Goal: Task Accomplishment & Management: Complete application form

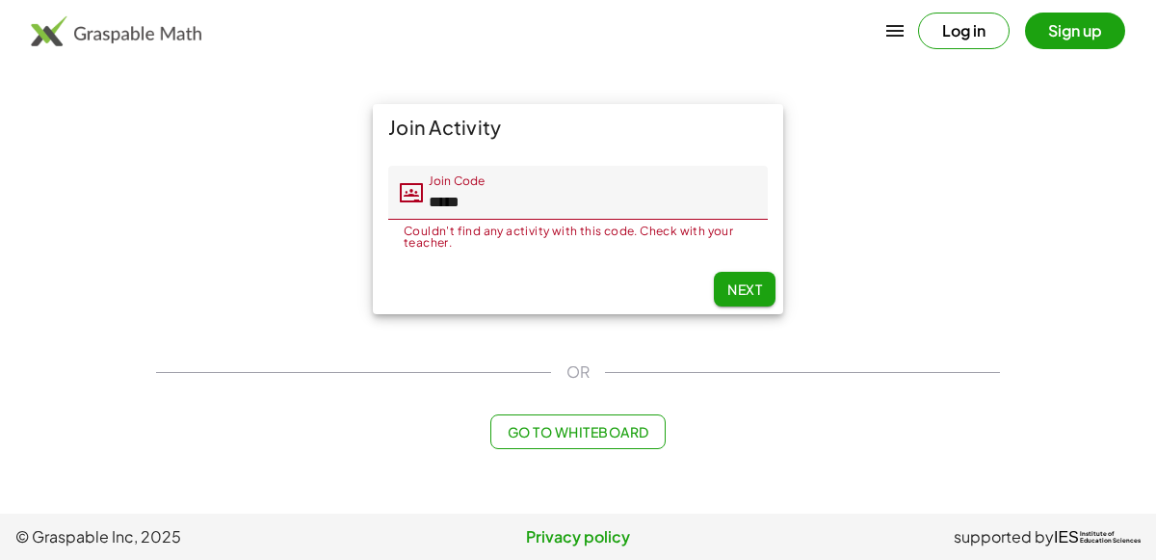
click at [593, 214] on input "*****" at bounding box center [595, 193] width 345 height 54
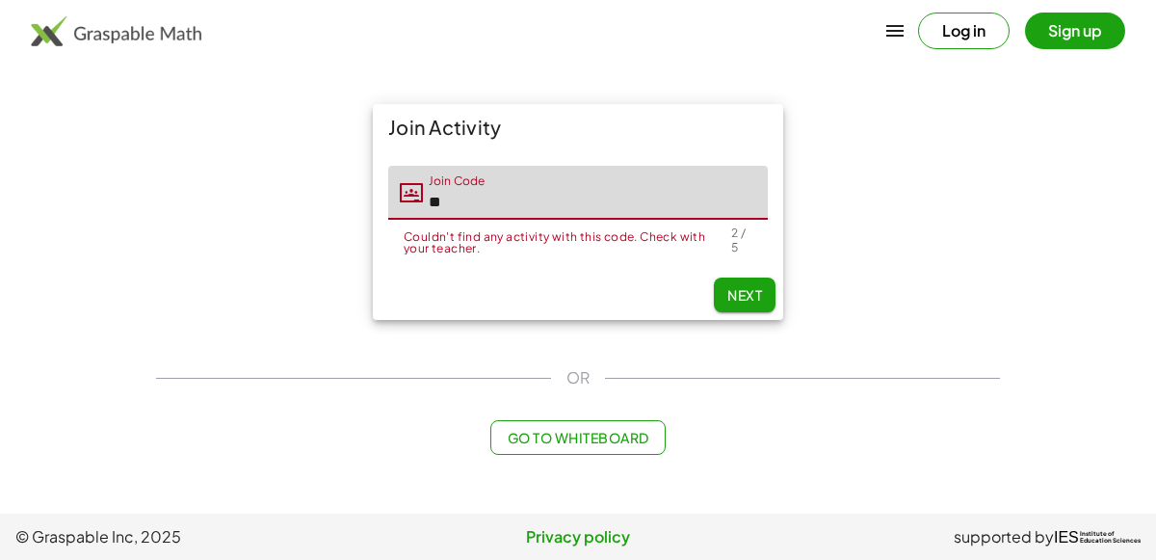
type input "*"
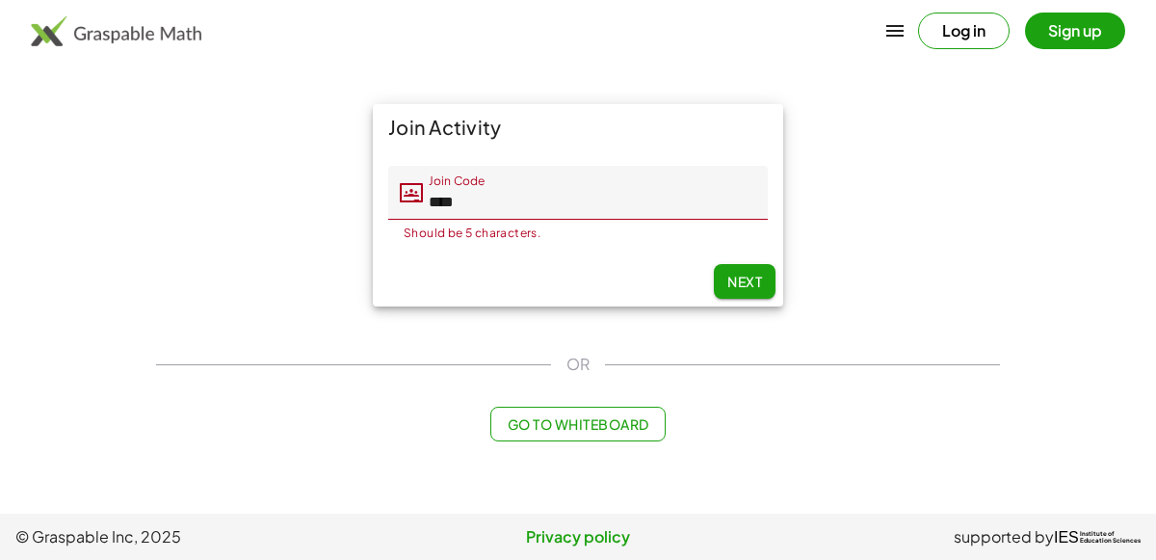
click at [617, 190] on input "****" at bounding box center [595, 193] width 345 height 54
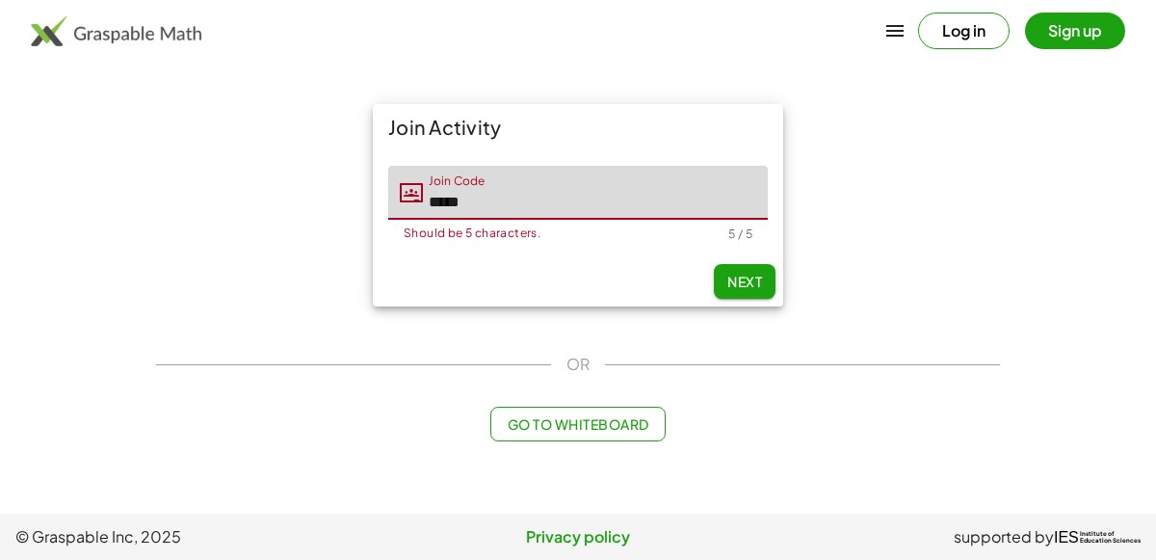
type input "*****"
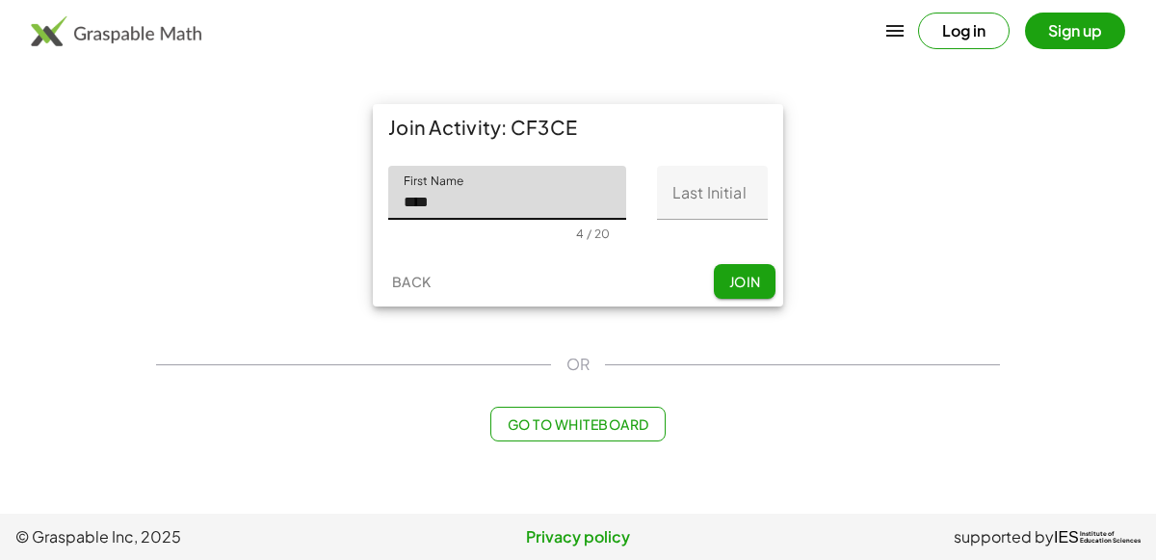
type input "****"
click at [717, 211] on input "Last Initial" at bounding box center [712, 193] width 111 height 54
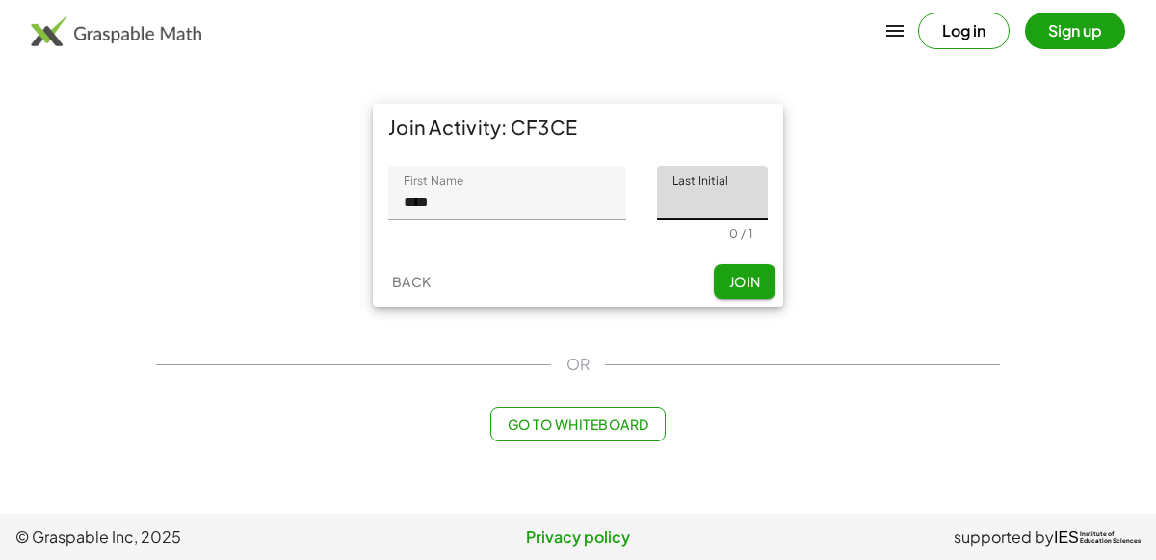
click at [740, 260] on div "Join Activity: CF3CE First Name First Name **** 4 / 20 Last Initial Last Initia…" at bounding box center [578, 205] width 410 height 202
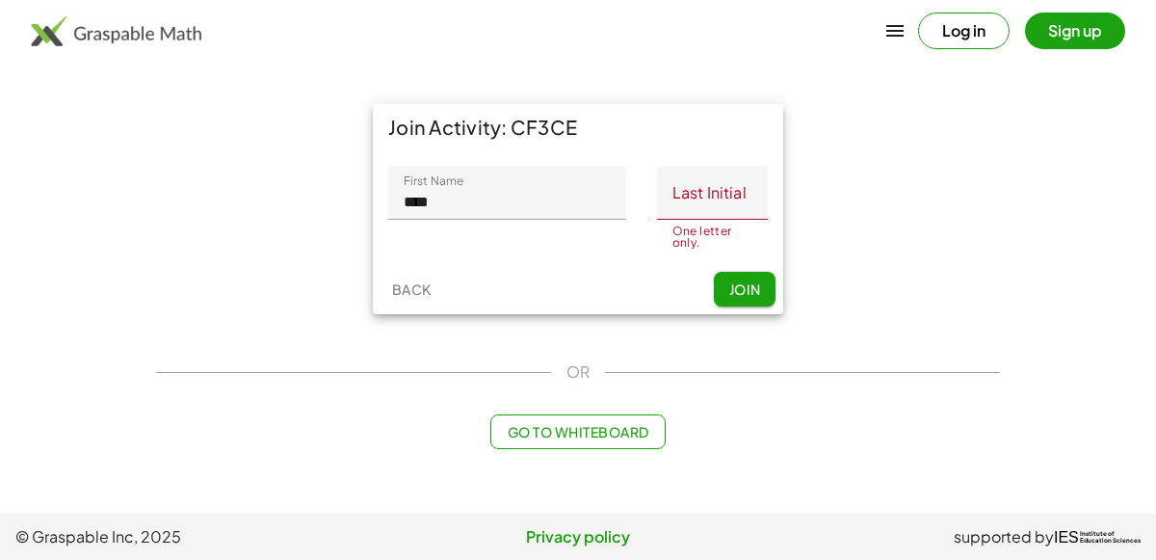
click at [748, 208] on input "Last Initial" at bounding box center [712, 193] width 111 height 54
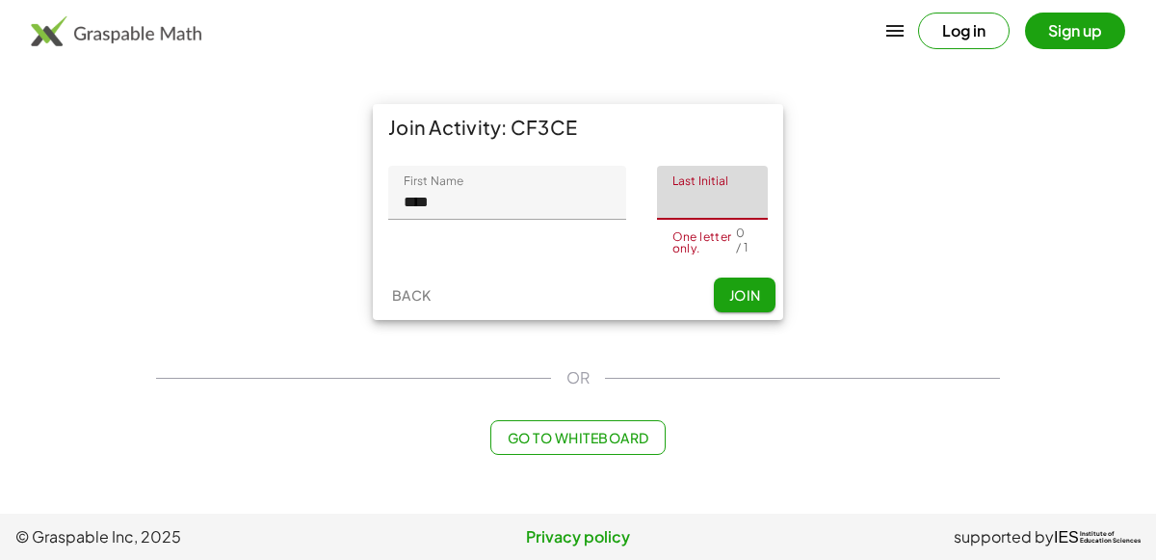
type input "*"
click at [741, 297] on button "Join" at bounding box center [745, 295] width 62 height 35
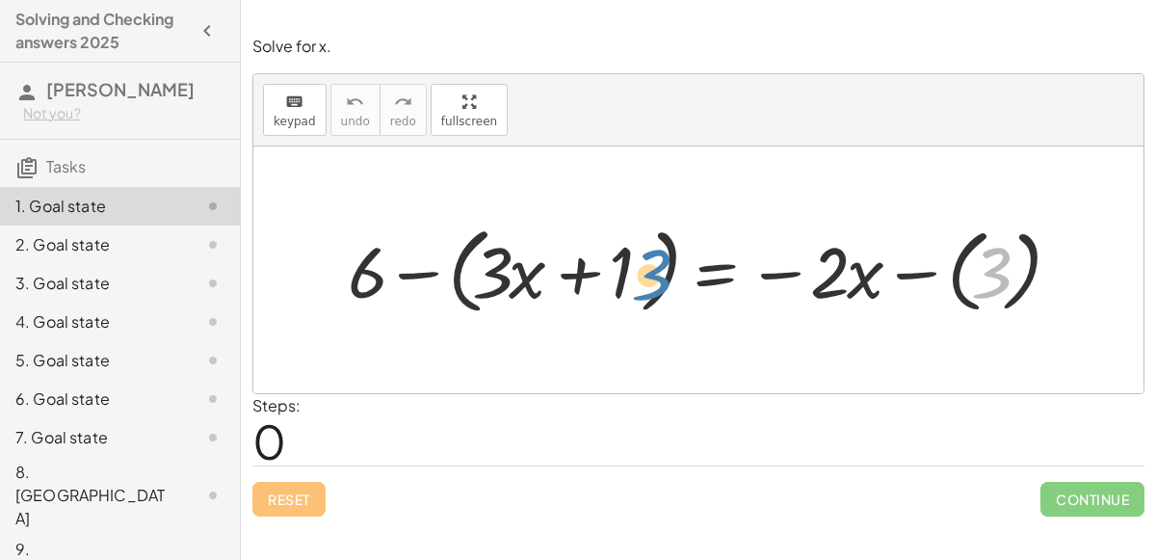
drag, startPoint x: 988, startPoint y: 293, endPoint x: 646, endPoint y: 295, distance: 342.1
click at [646, 295] on div at bounding box center [706, 270] width 736 height 104
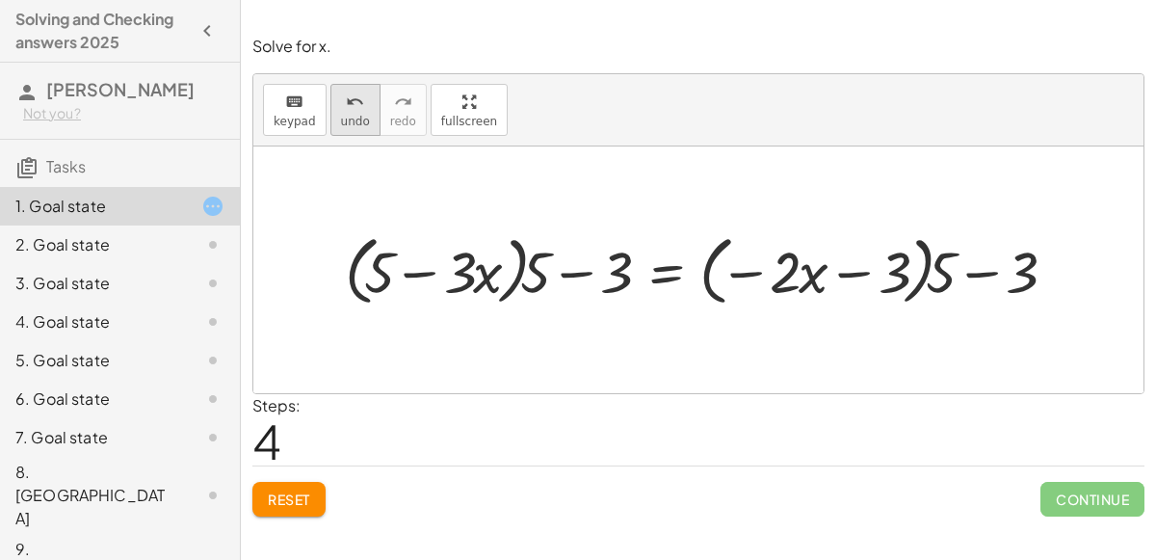
click at [365, 116] on button "undo undo" at bounding box center [356, 110] width 50 height 52
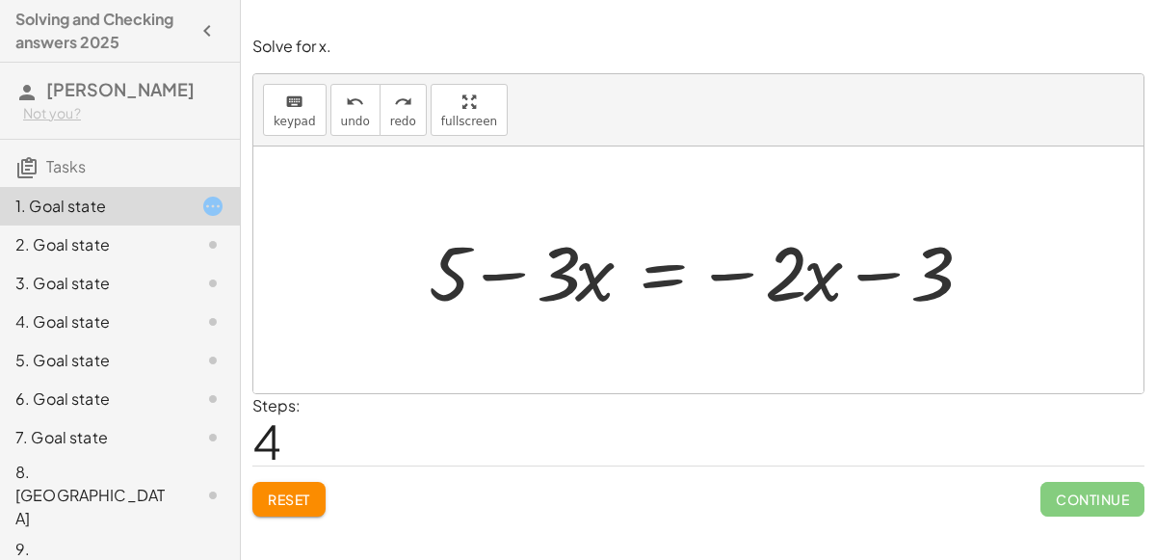
click at [280, 504] on span "Reset" at bounding box center [289, 498] width 42 height 17
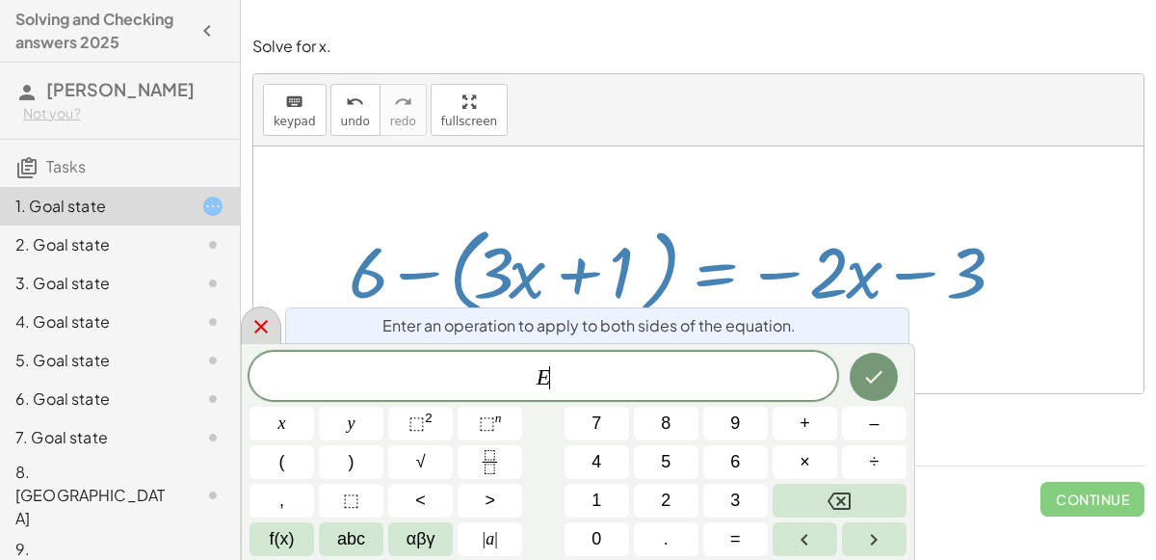
click at [276, 342] on div at bounding box center [261, 325] width 40 height 38
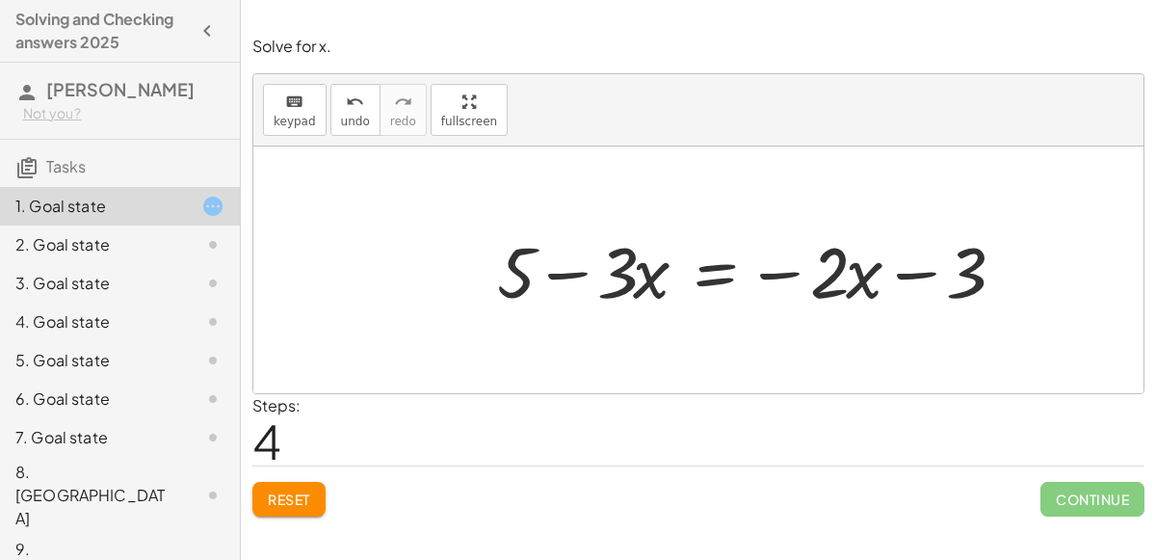
click at [719, 274] on div at bounding box center [757, 270] width 538 height 93
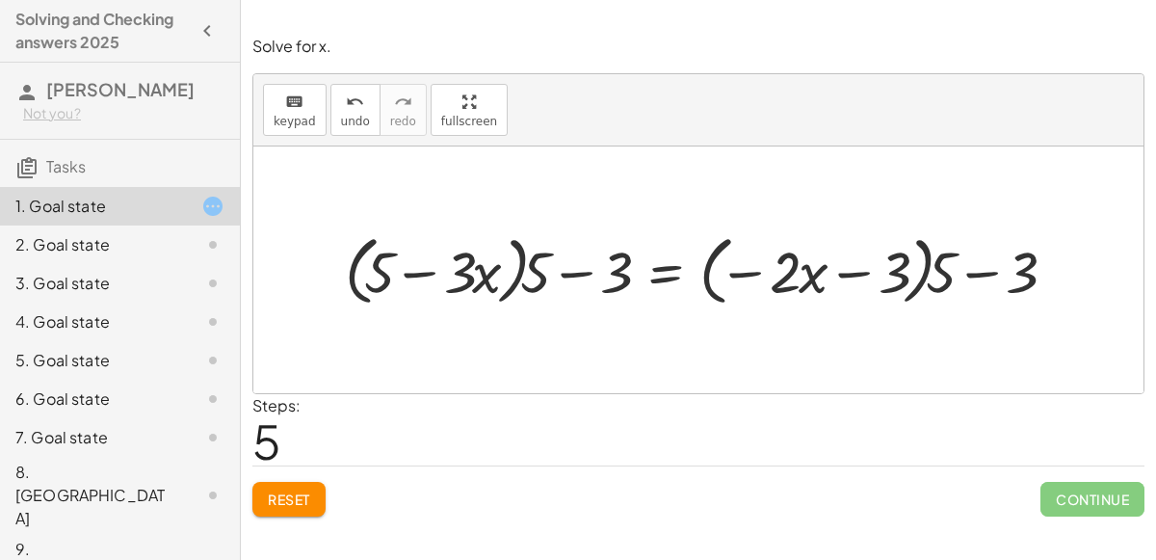
click at [289, 490] on span "Reset" at bounding box center [289, 498] width 42 height 17
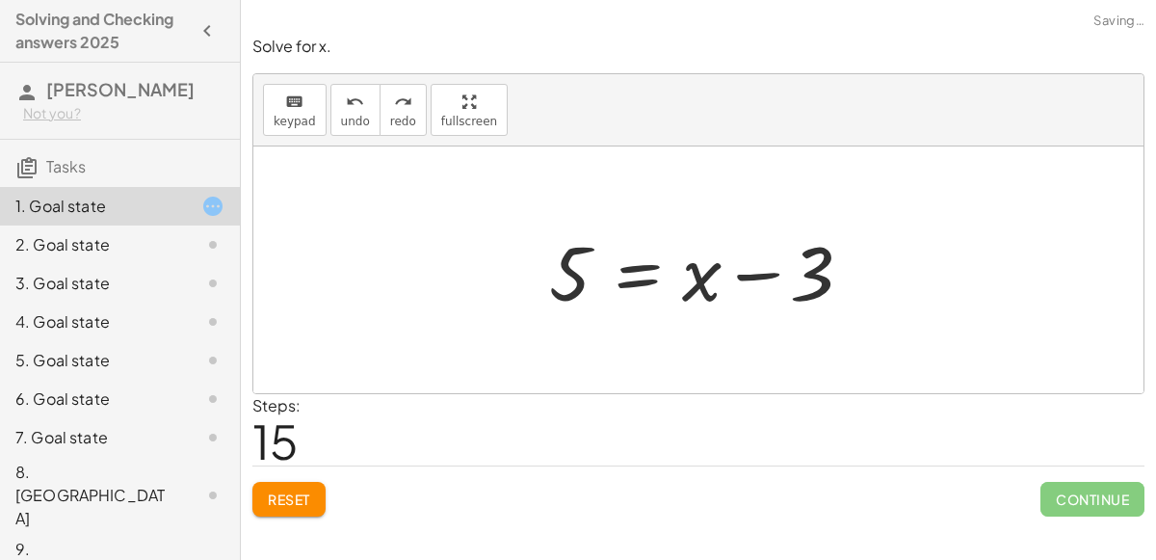
click at [288, 512] on button "Reset" at bounding box center [288, 499] width 73 height 35
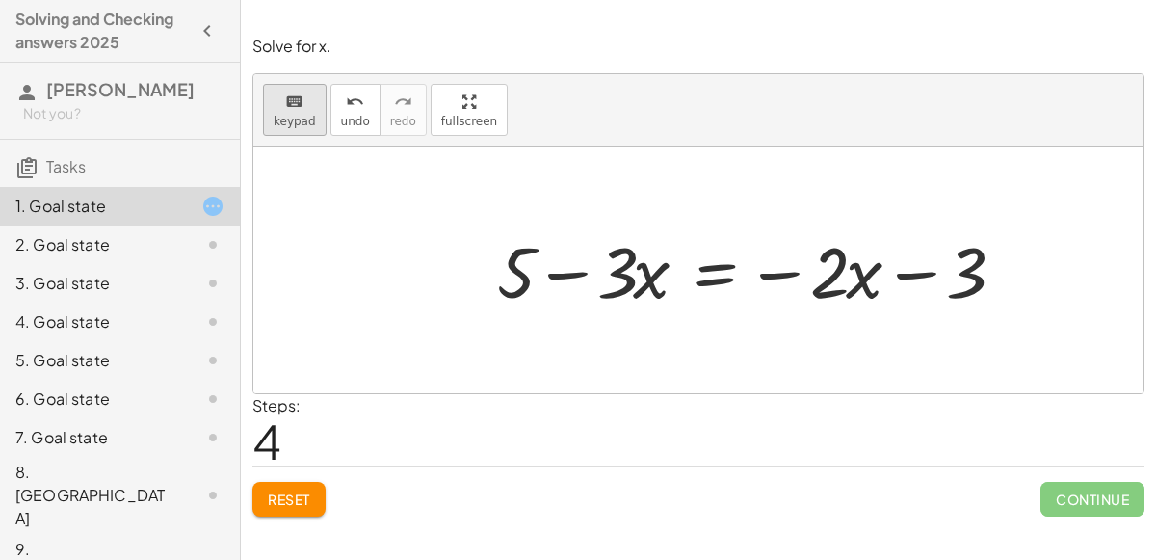
click at [307, 118] on span "keypad" at bounding box center [295, 121] width 42 height 13
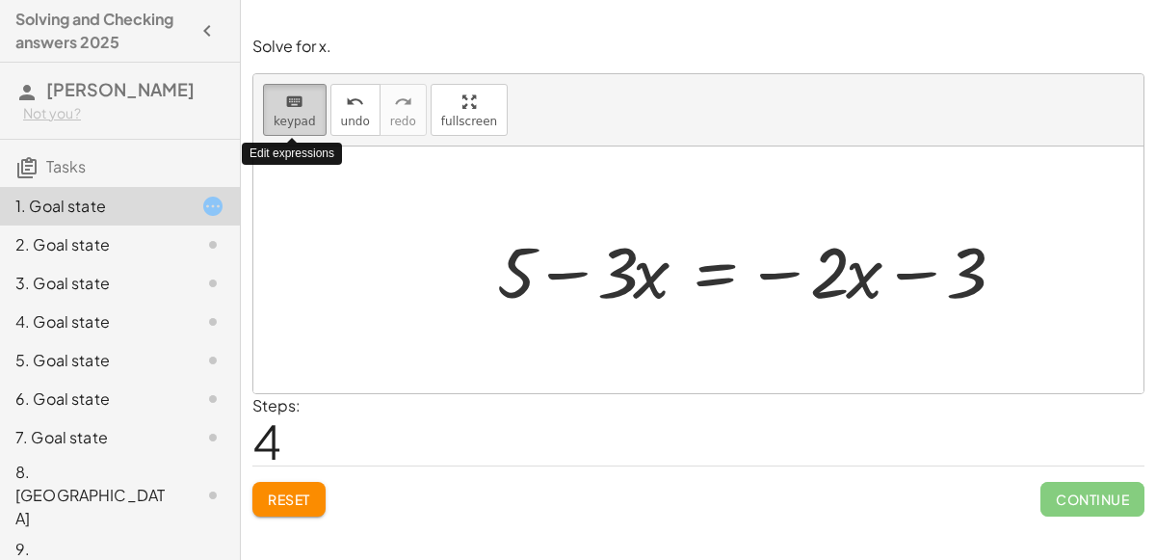
click at [307, 118] on span "keypad" at bounding box center [295, 121] width 42 height 13
click at [278, 110] on div "keyboard" at bounding box center [295, 101] width 42 height 23
click at [447, 203] on div at bounding box center [698, 269] width 890 height 247
click at [306, 122] on span "keypad" at bounding box center [295, 121] width 42 height 13
click at [274, 121] on span "keypad" at bounding box center [295, 121] width 42 height 13
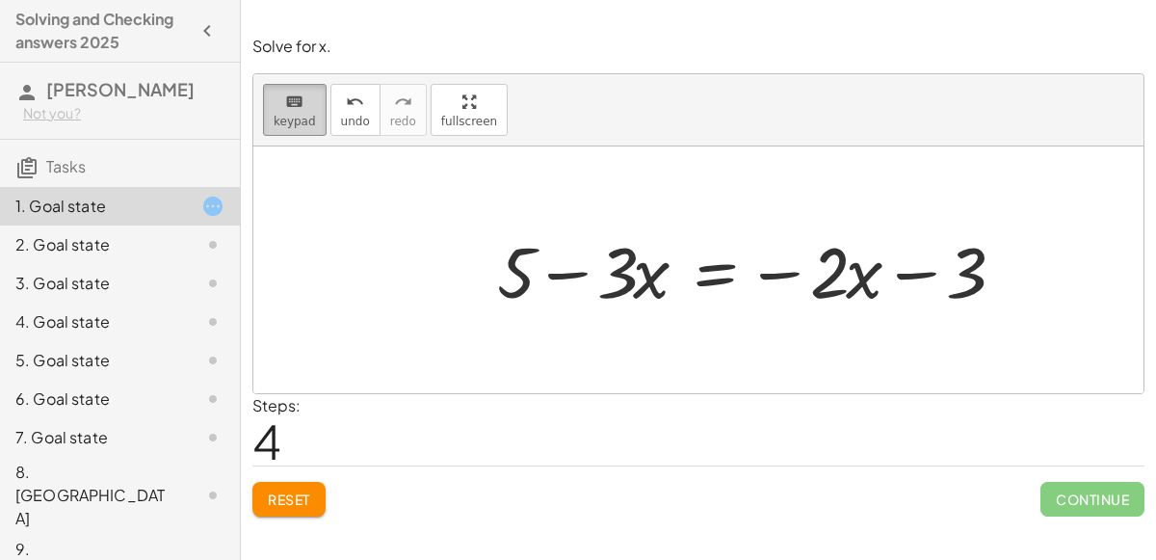
click at [271, 121] on button "keyboard keypad" at bounding box center [295, 110] width 64 height 52
click at [439, 231] on div at bounding box center [698, 269] width 890 height 247
click at [292, 129] on button "keyboard keypad" at bounding box center [295, 110] width 64 height 52
click at [289, 216] on div at bounding box center [698, 269] width 890 height 247
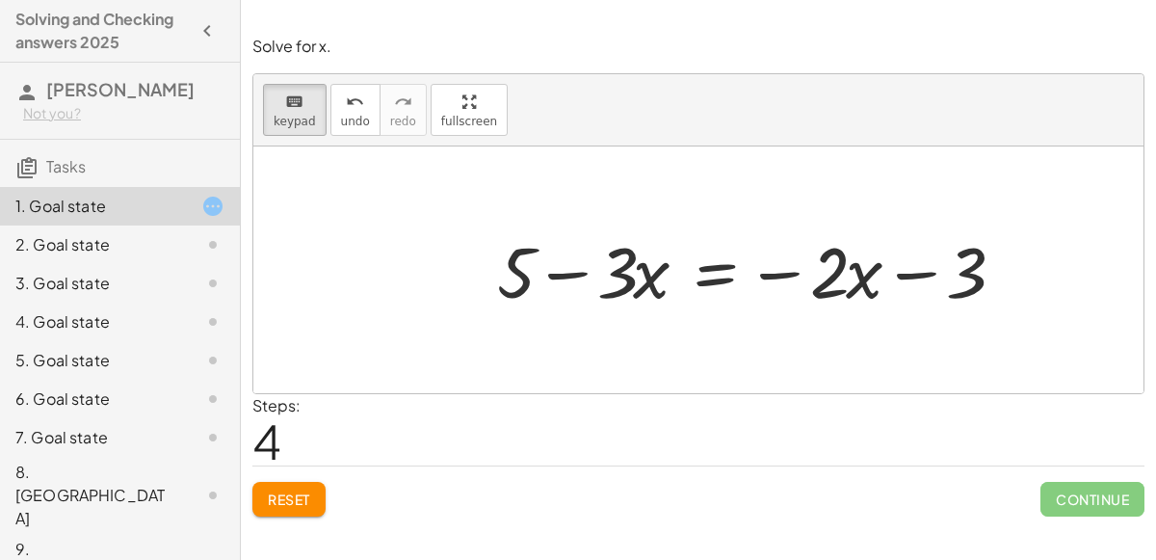
click at [289, 216] on div at bounding box center [698, 269] width 890 height 247
click at [297, 126] on span "keypad" at bounding box center [295, 121] width 42 height 13
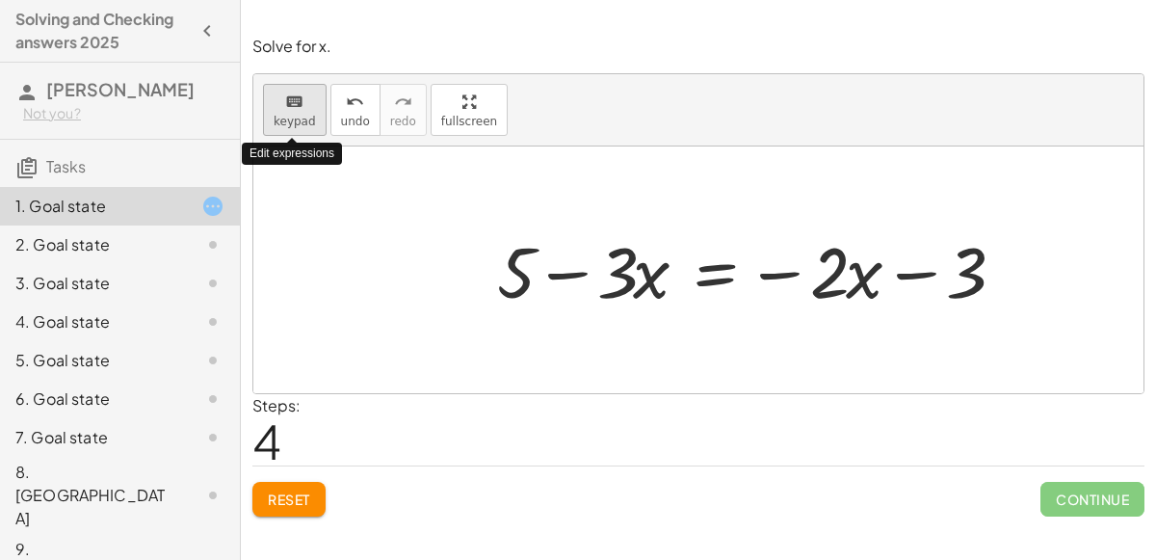
click at [297, 126] on span "keypad" at bounding box center [295, 121] width 42 height 13
click at [55, 237] on div "2. Goal state" at bounding box center [92, 244] width 155 height 23
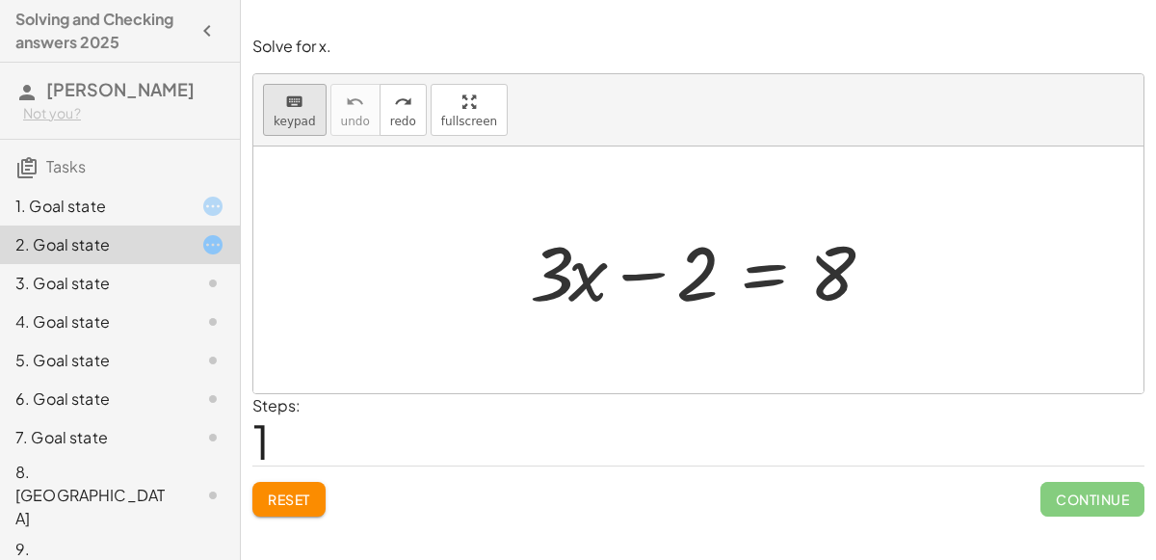
click at [290, 110] on icon "keyboard" at bounding box center [294, 102] width 18 height 23
click at [138, 206] on div "1. Goal state" at bounding box center [92, 206] width 155 height 23
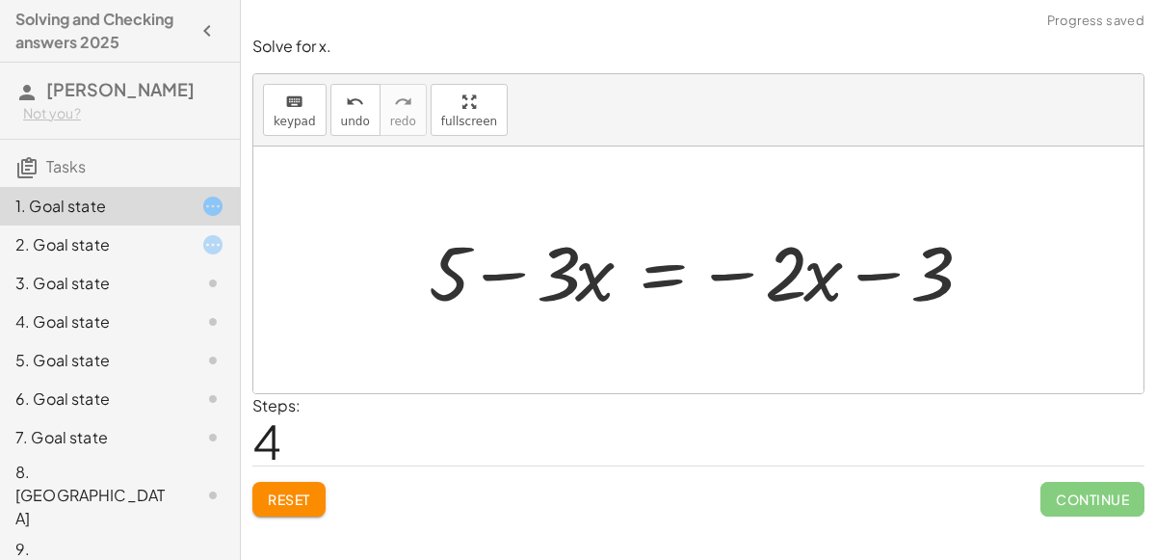
click at [139, 235] on div "2. Goal state" at bounding box center [92, 244] width 155 height 23
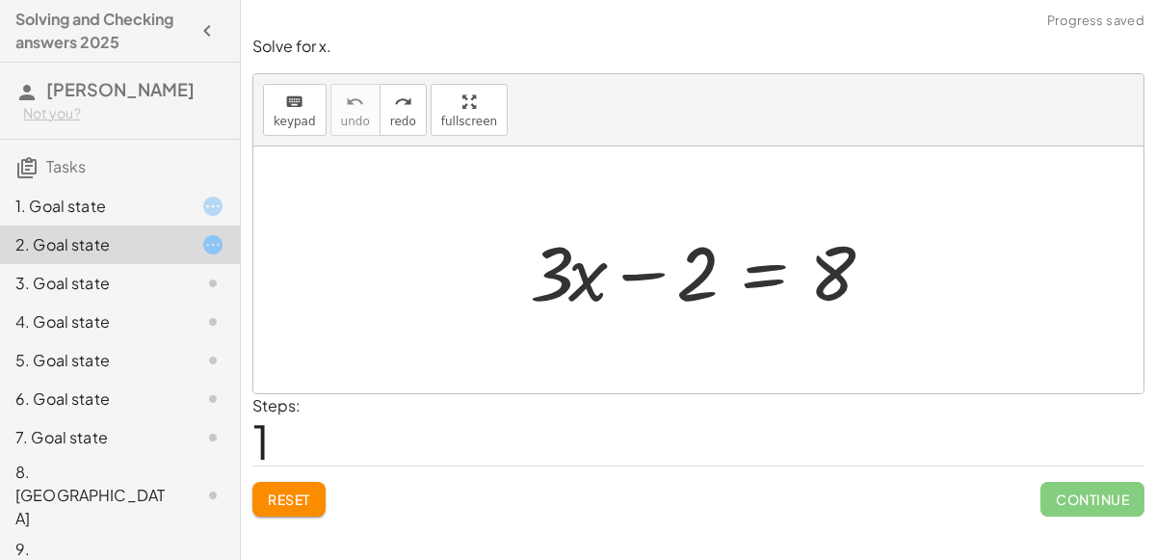
click at [272, 496] on span "Reset" at bounding box center [289, 498] width 42 height 17
click at [195, 264] on div "1. Goal state" at bounding box center [120, 283] width 240 height 39
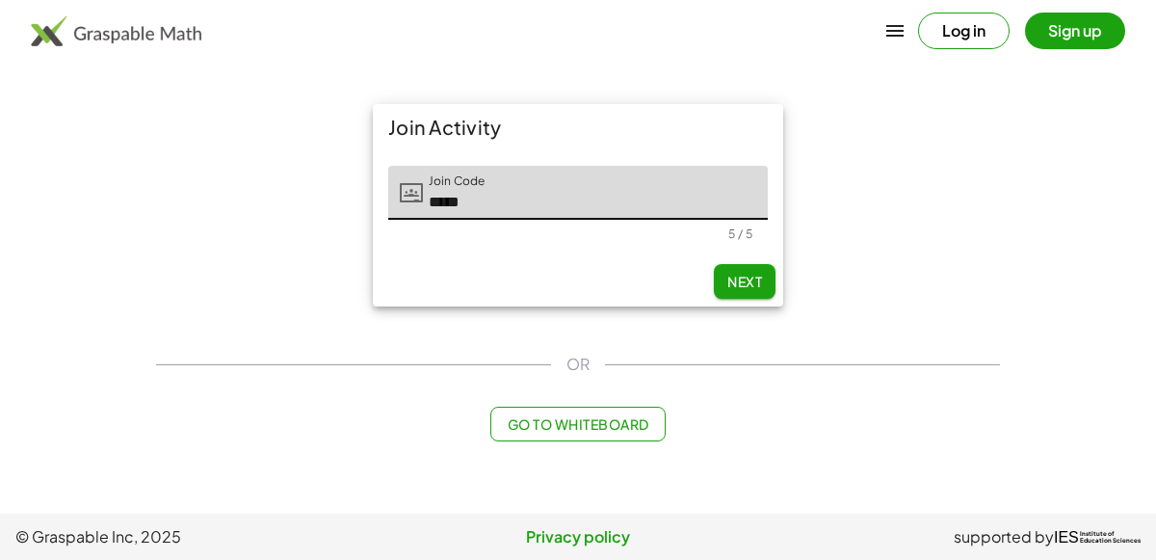
type input "*****"
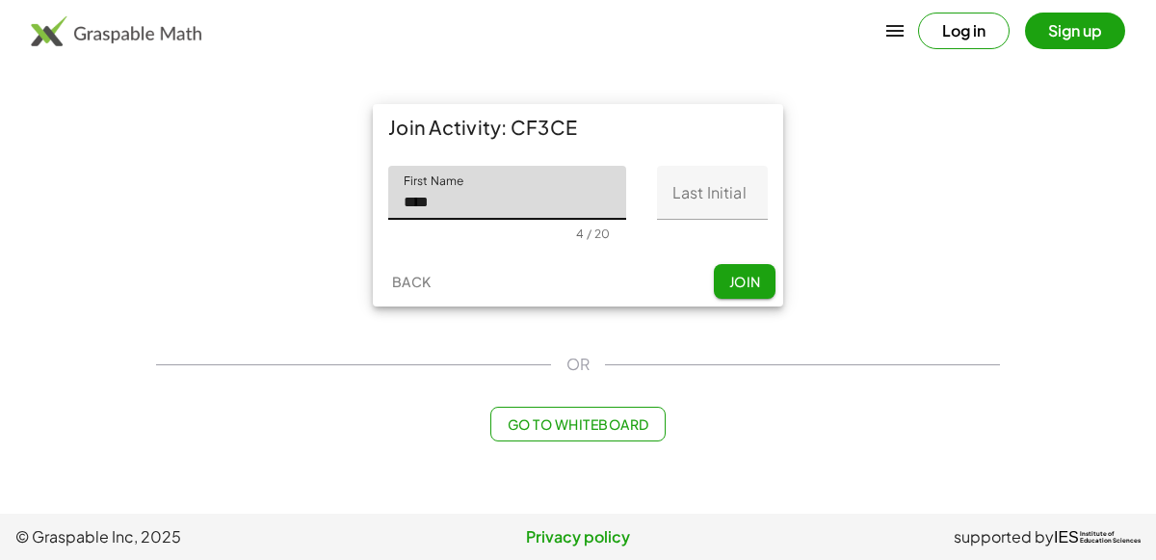
type input "****"
click at [728, 208] on input "Last Initial" at bounding box center [712, 193] width 111 height 54
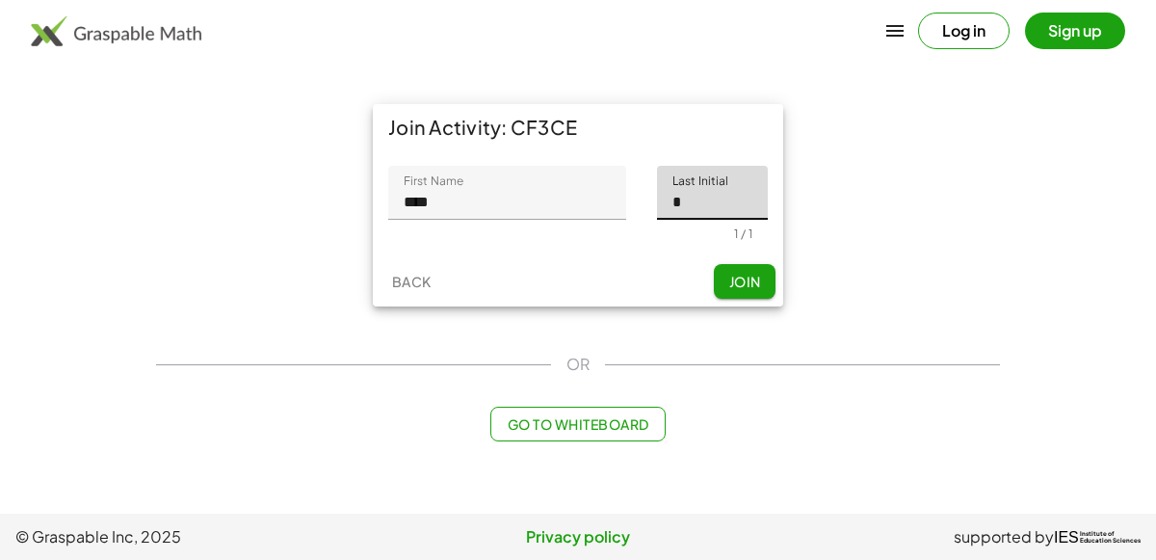
type input "*"
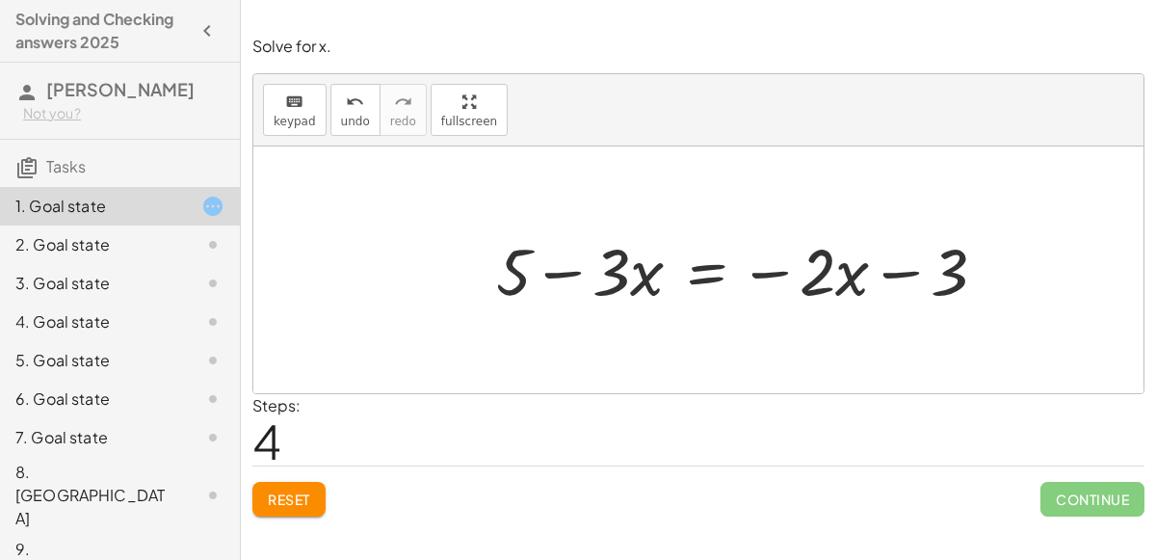
click at [205, 274] on icon at bounding box center [212, 283] width 23 height 23
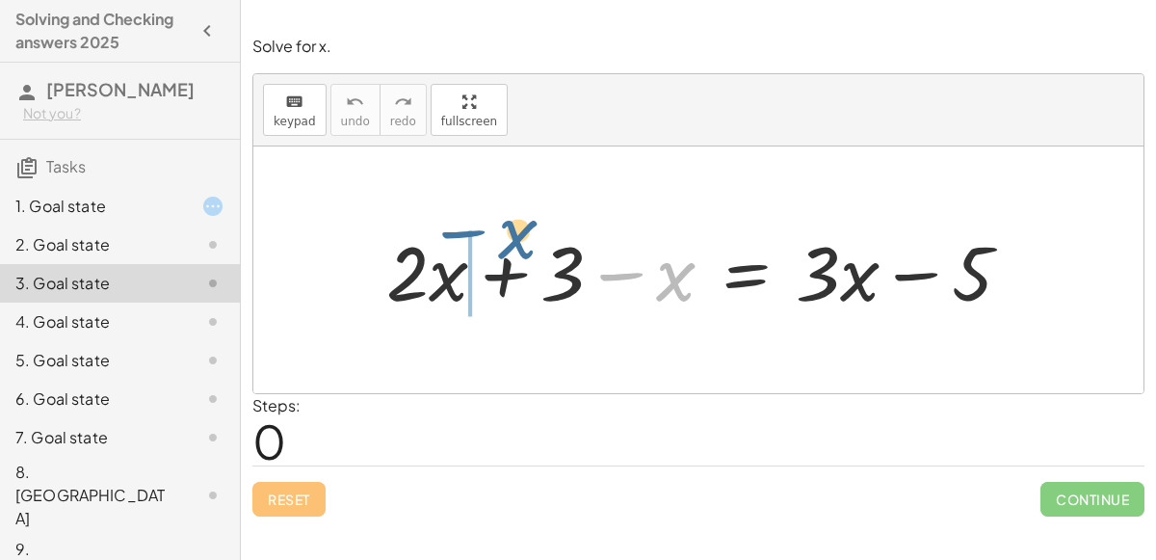
drag, startPoint x: 653, startPoint y: 282, endPoint x: 490, endPoint y: 246, distance: 166.9
click at [490, 246] on div at bounding box center [706, 270] width 659 height 99
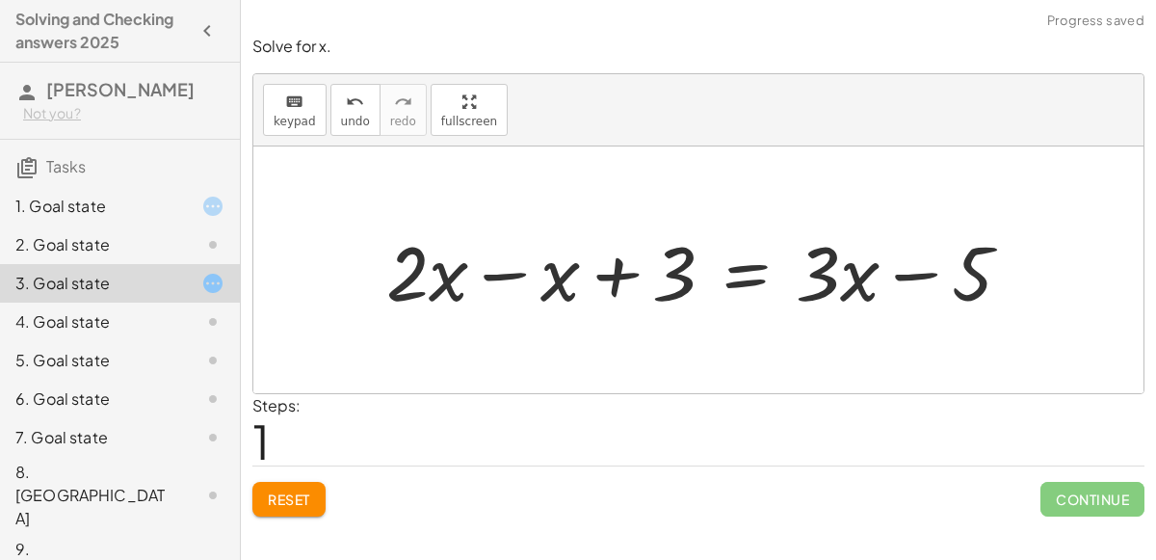
click at [488, 275] on div at bounding box center [706, 270] width 659 height 99
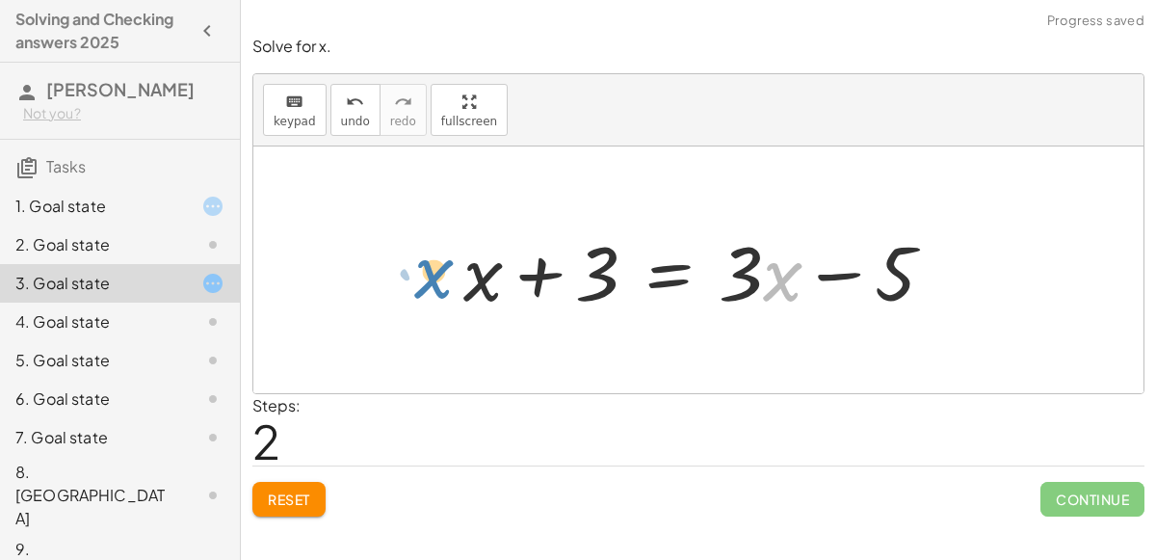
drag, startPoint x: 769, startPoint y: 286, endPoint x: 421, endPoint y: 283, distance: 347.9
click at [421, 283] on div "+ · 2 · x + 3 − x = + · 3 · x − 5 + · 2 · x − x + 3 = + · 3 · x − 5 + · 1 · x +…" at bounding box center [698, 269] width 890 height 247
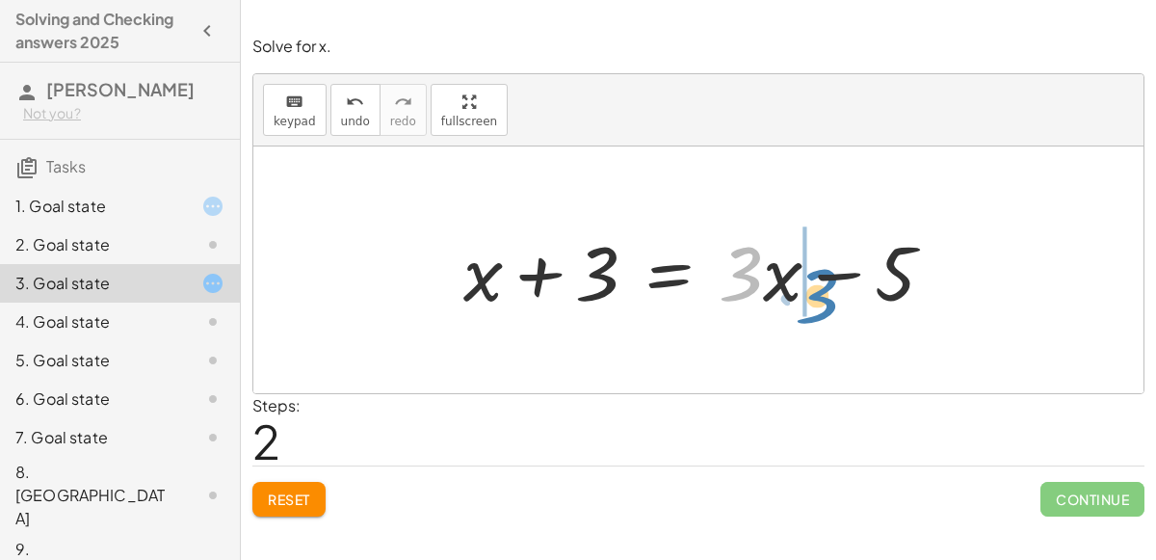
drag, startPoint x: 743, startPoint y: 277, endPoint x: 819, endPoint y: 299, distance: 79.3
click at [819, 299] on div at bounding box center [707, 270] width 506 height 99
click at [839, 266] on div at bounding box center [707, 270] width 506 height 99
click at [306, 478] on div "Reset Continue" at bounding box center [698, 490] width 892 height 51
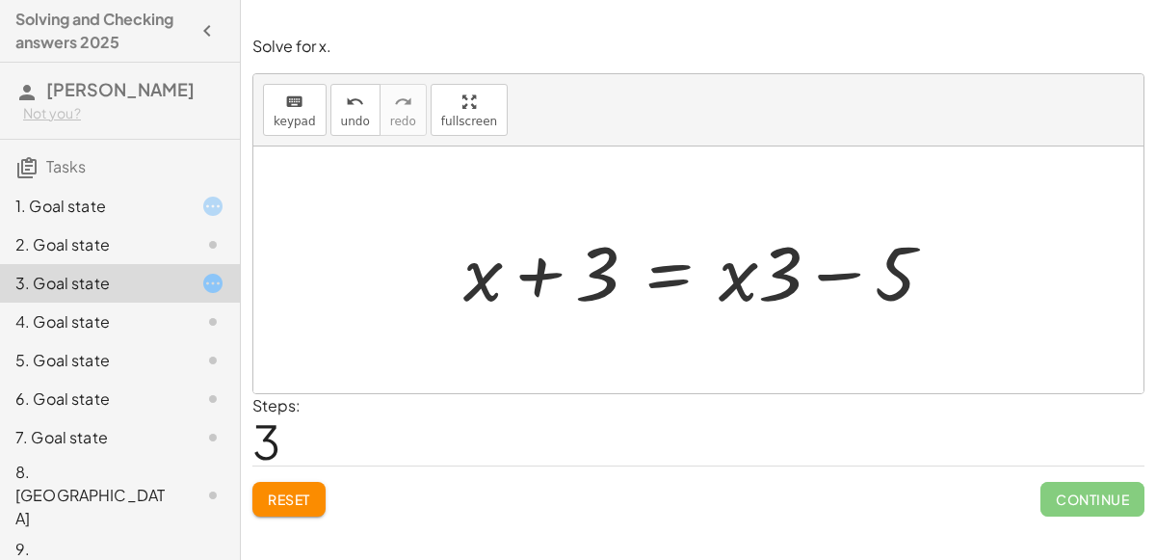
click at [296, 493] on span "Reset" at bounding box center [289, 498] width 42 height 17
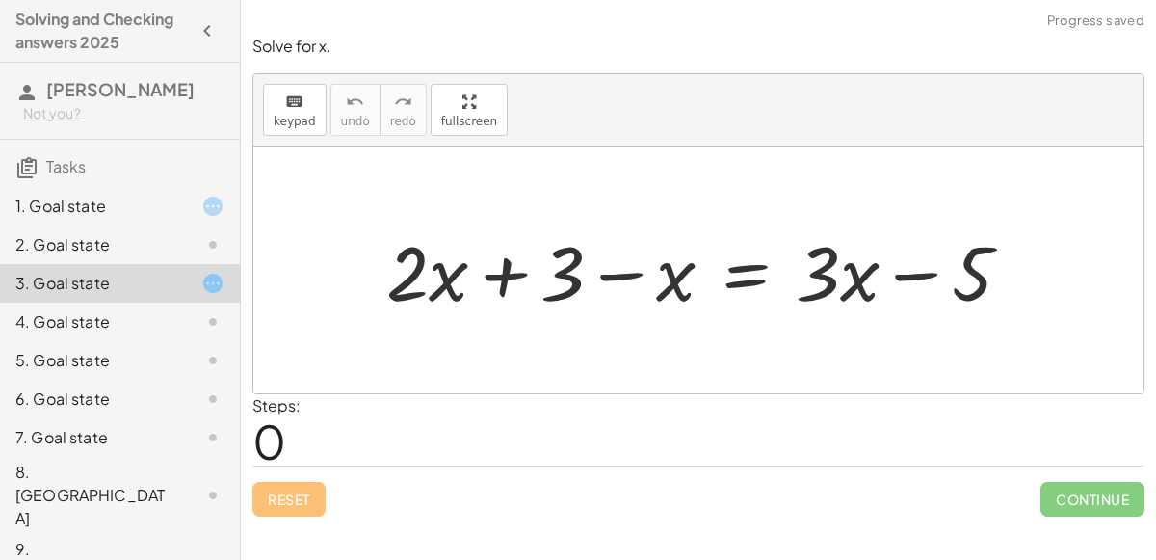
click at [176, 303] on div "2. Goal state" at bounding box center [120, 322] width 240 height 39
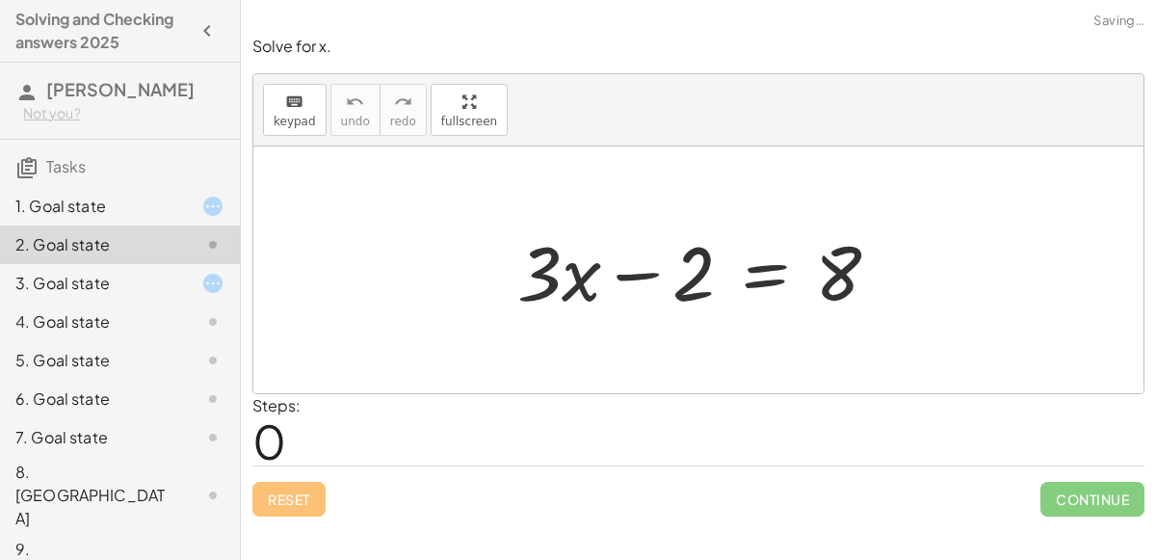
click at [169, 205] on div "1. Goal state" at bounding box center [92, 206] width 155 height 23
